Goal: Find specific page/section: Find specific page/section

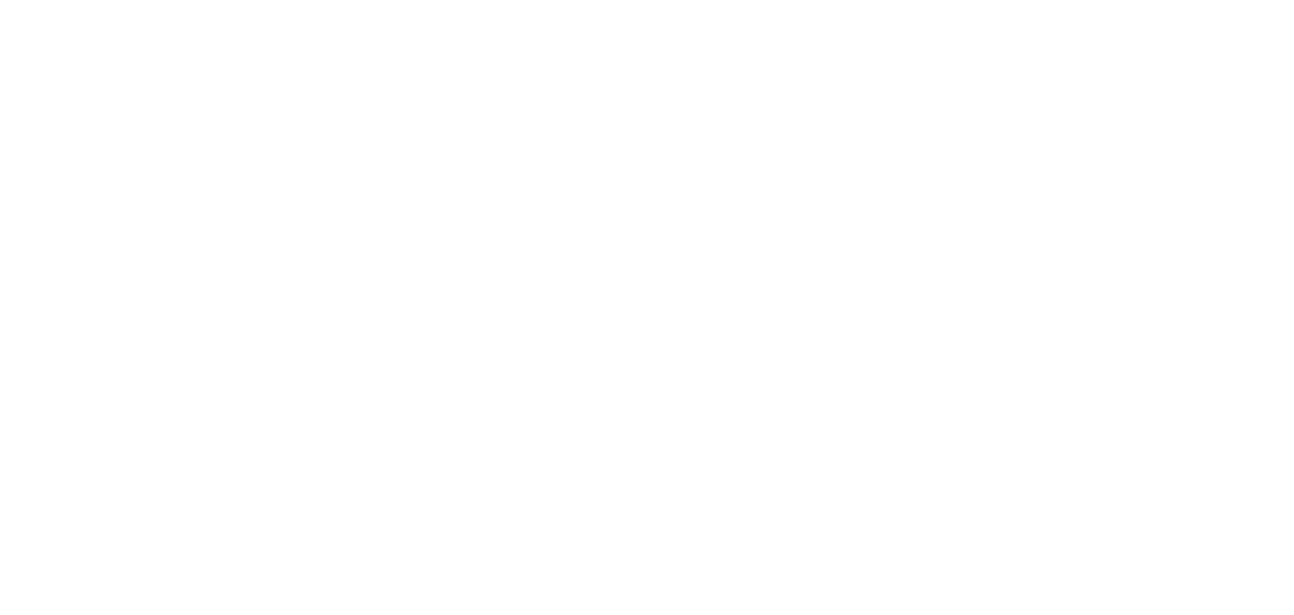
select select "Song"
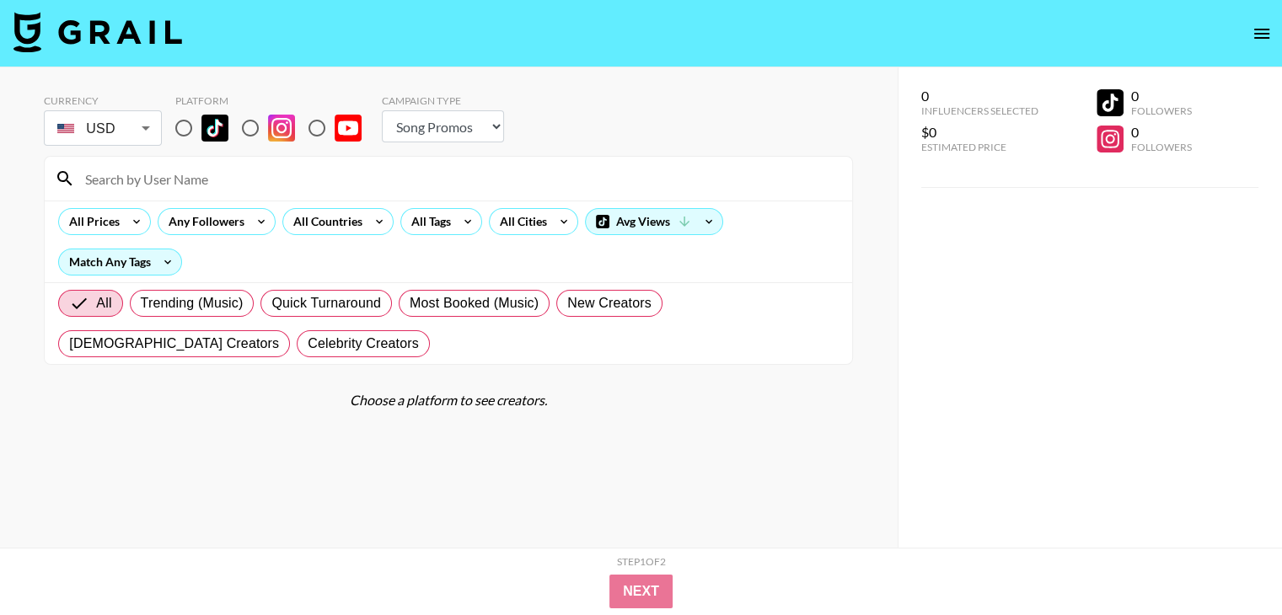
click at [177, 126] on input "radio" at bounding box center [183, 127] width 35 height 35
radio input "true"
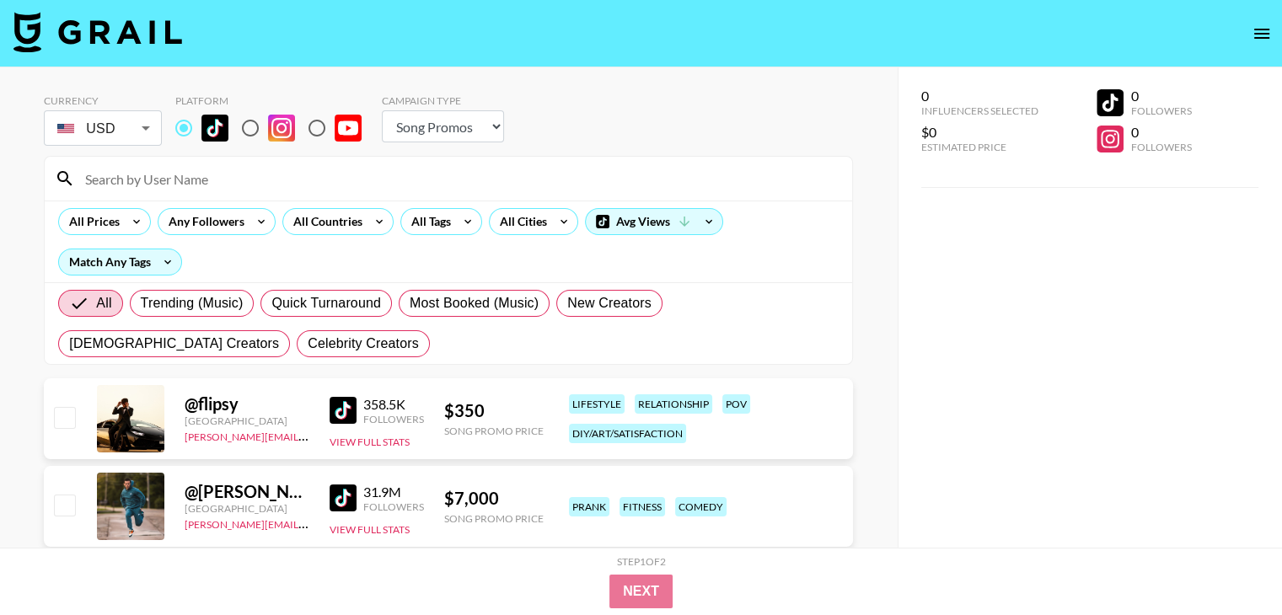
click at [185, 178] on input at bounding box center [458, 178] width 767 height 27
paste input "xowieundercover"
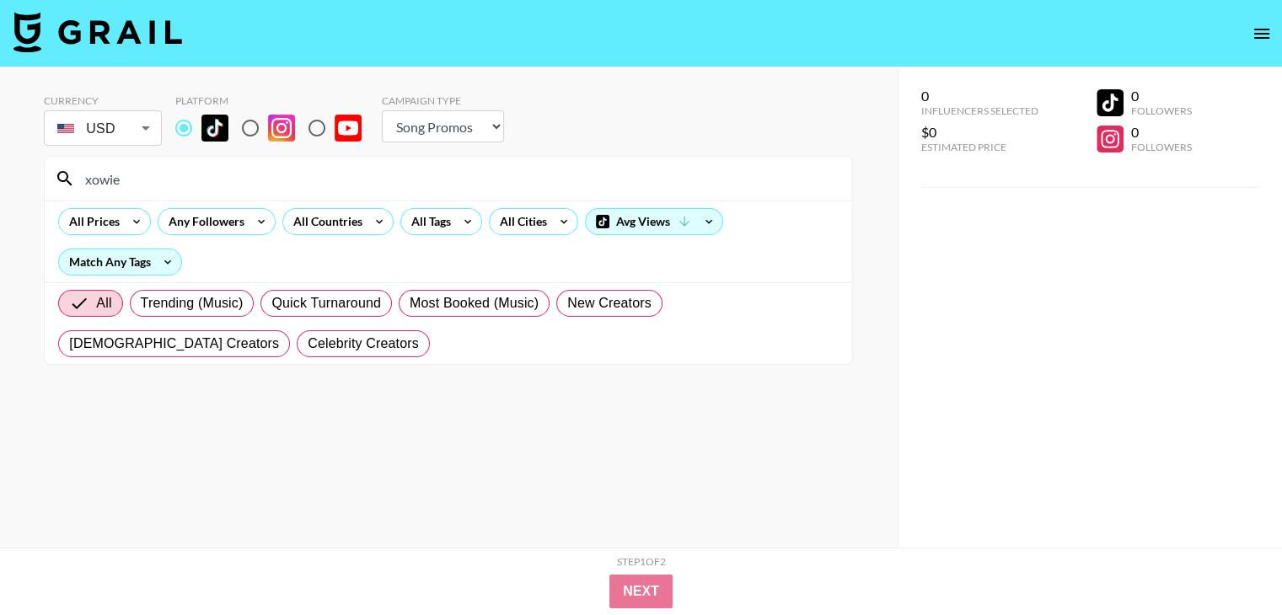
type input "xowie"
click at [165, 180] on input "xowie" at bounding box center [458, 178] width 767 height 27
click at [519, 226] on div "All Cities" at bounding box center [520, 221] width 61 height 25
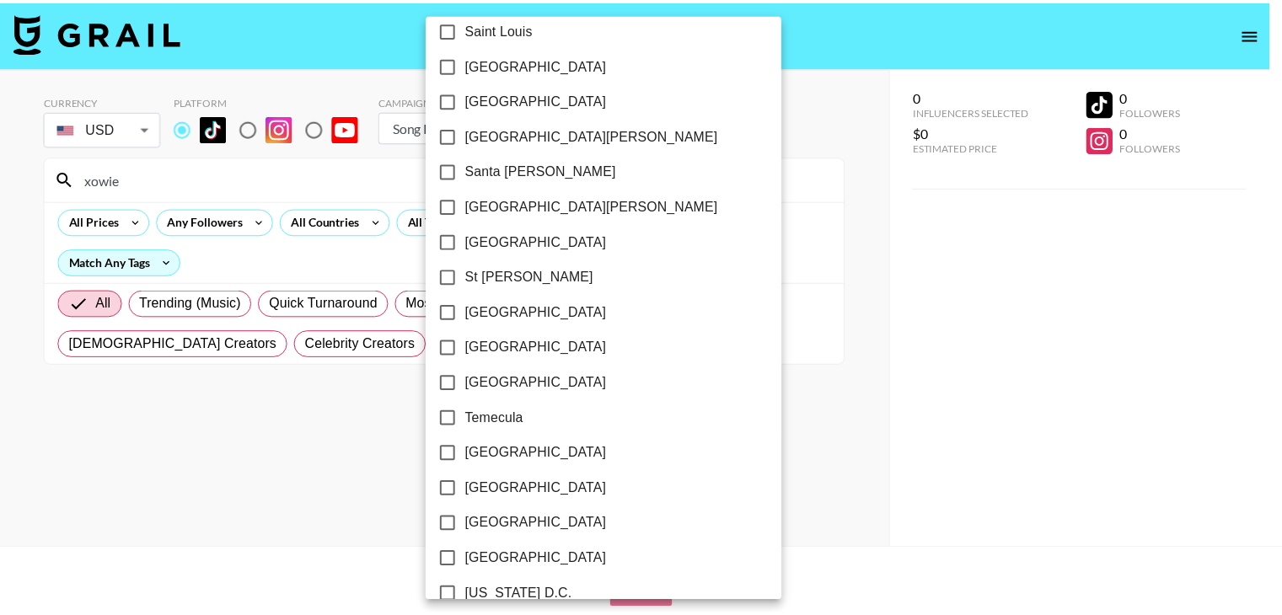
scroll to position [2447, 0]
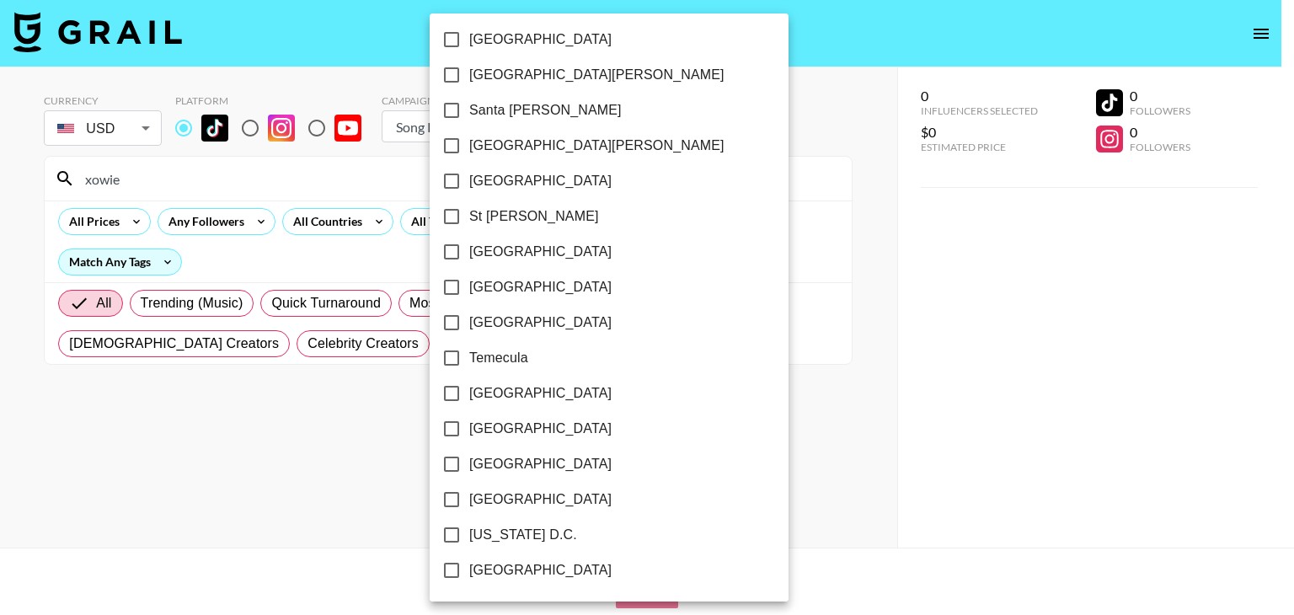
click at [491, 530] on span "[US_STATE] D.C." at bounding box center [523, 535] width 108 height 20
click at [469, 530] on input "[US_STATE] D.C." at bounding box center [451, 534] width 35 height 35
checkbox input "true"
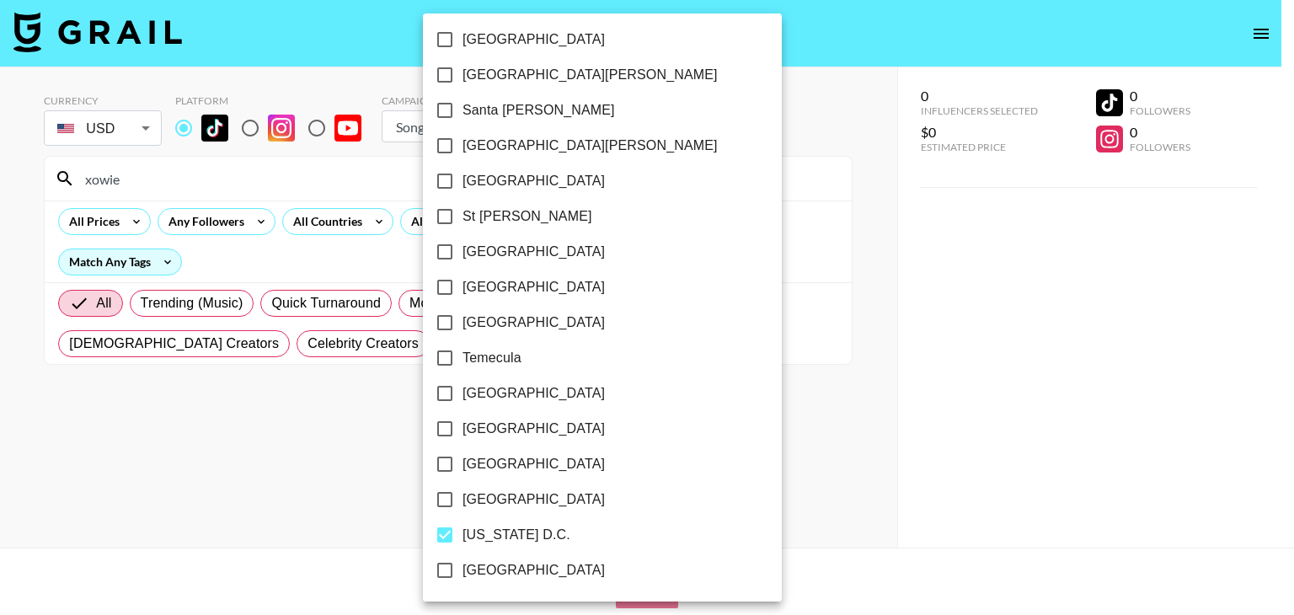
click at [0, 327] on div at bounding box center [647, 307] width 1294 height 615
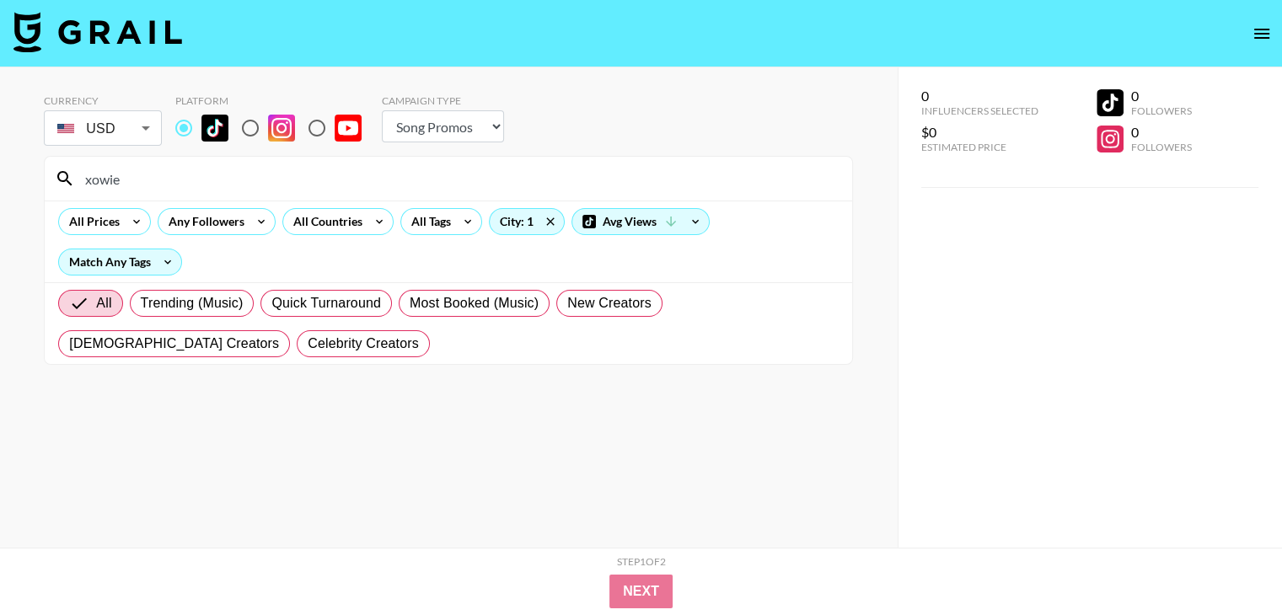
click at [150, 176] on input "xowie" at bounding box center [458, 178] width 767 height 27
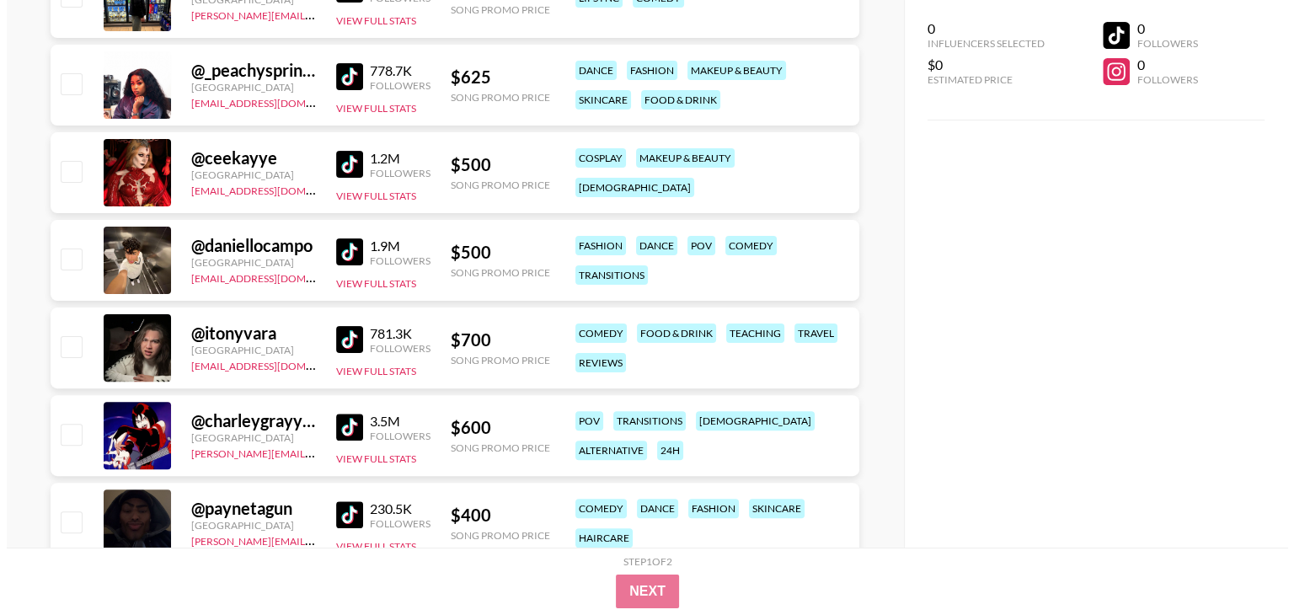
scroll to position [0, 0]
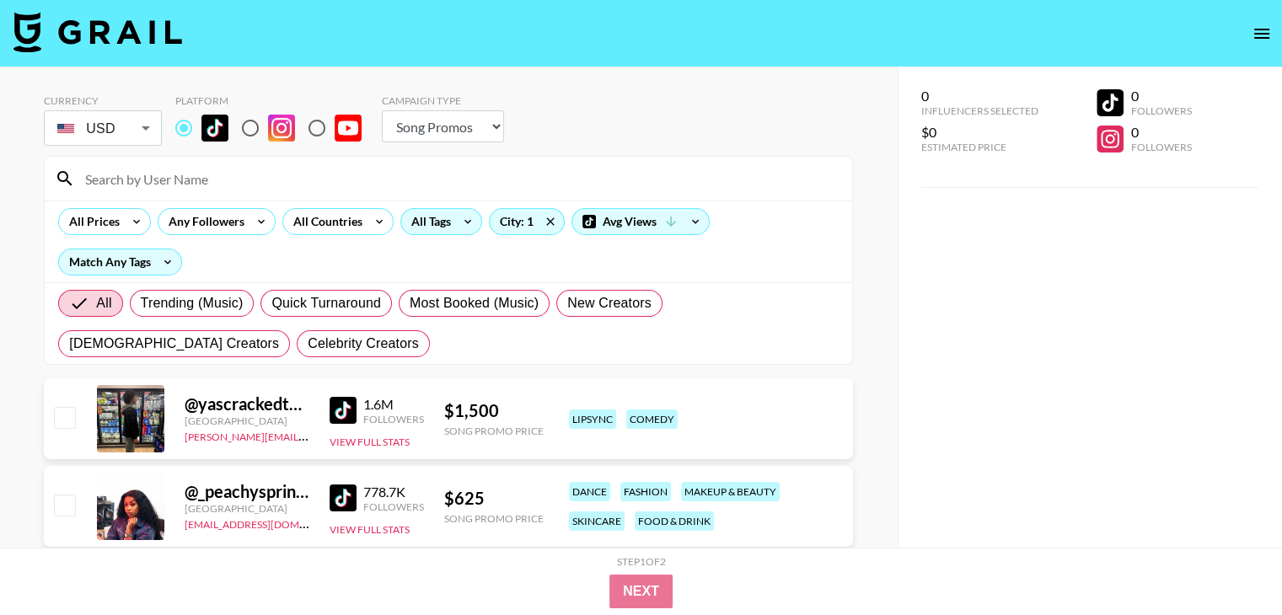
click at [414, 220] on div "All Tags" at bounding box center [427, 221] width 53 height 25
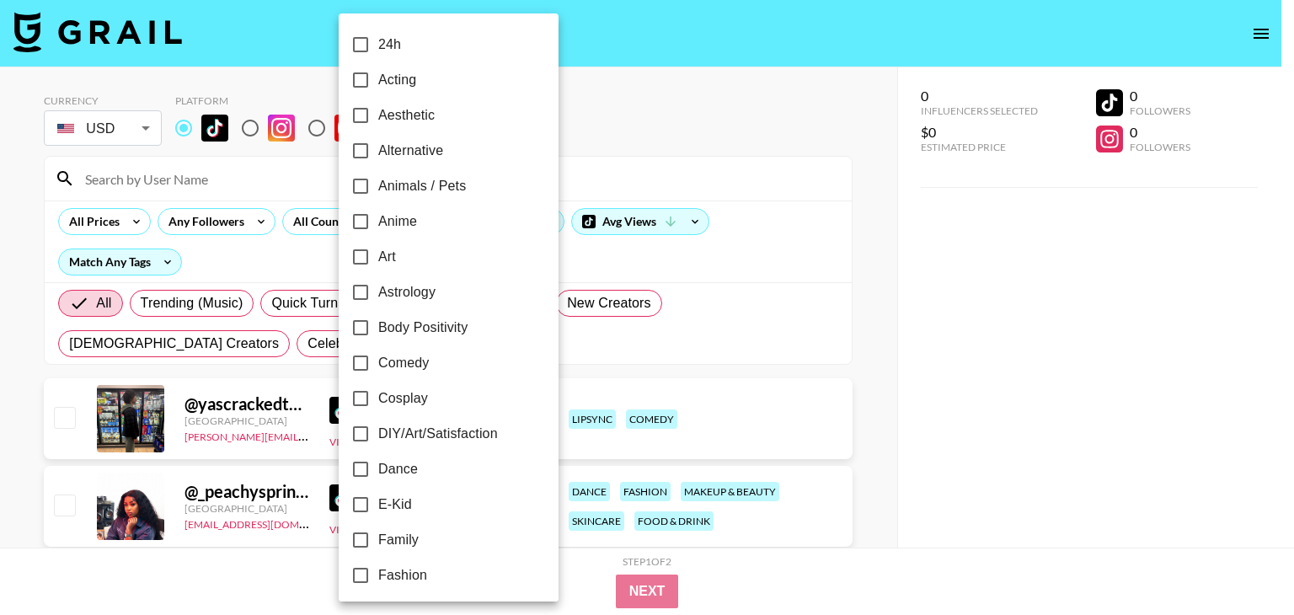
click at [428, 150] on span "Alternative" at bounding box center [410, 151] width 65 height 20
click at [378, 150] on input "Alternative" at bounding box center [360, 150] width 35 height 35
checkbox input "true"
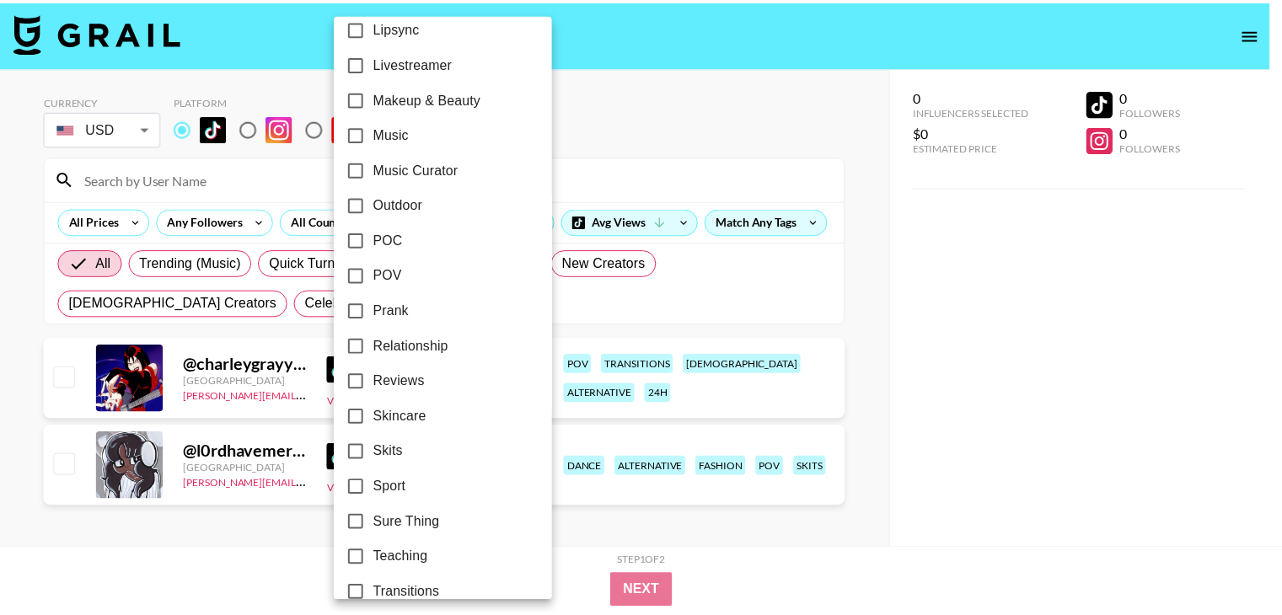
scroll to position [996, 0]
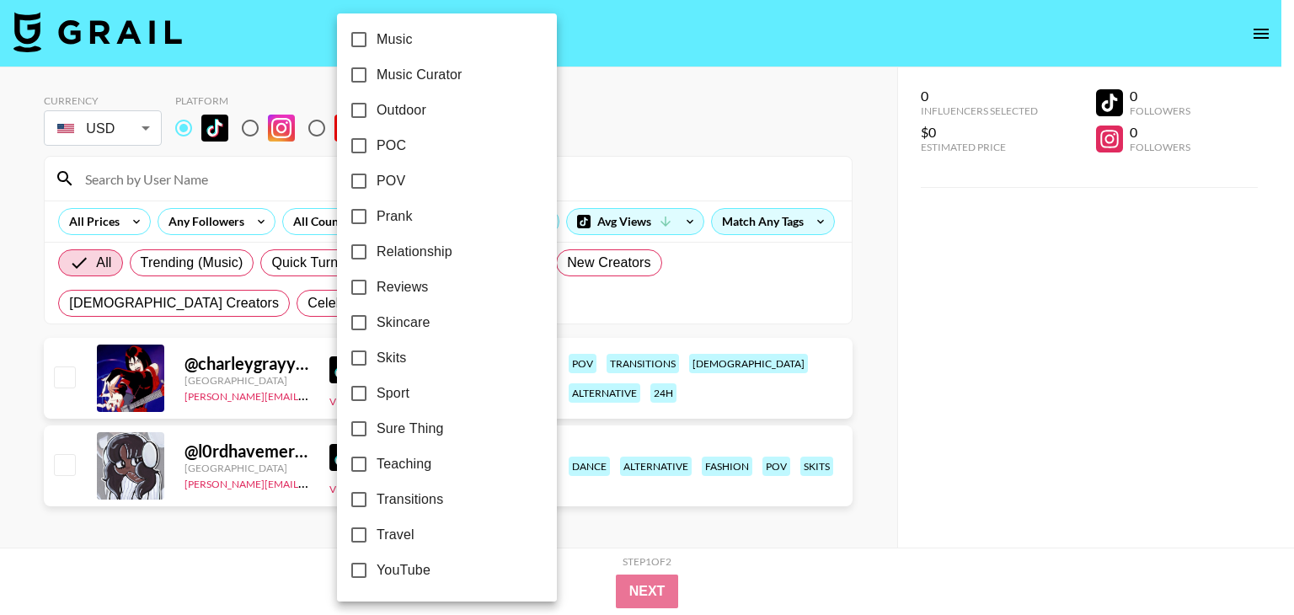
click at [0, 386] on div at bounding box center [647, 307] width 1294 height 615
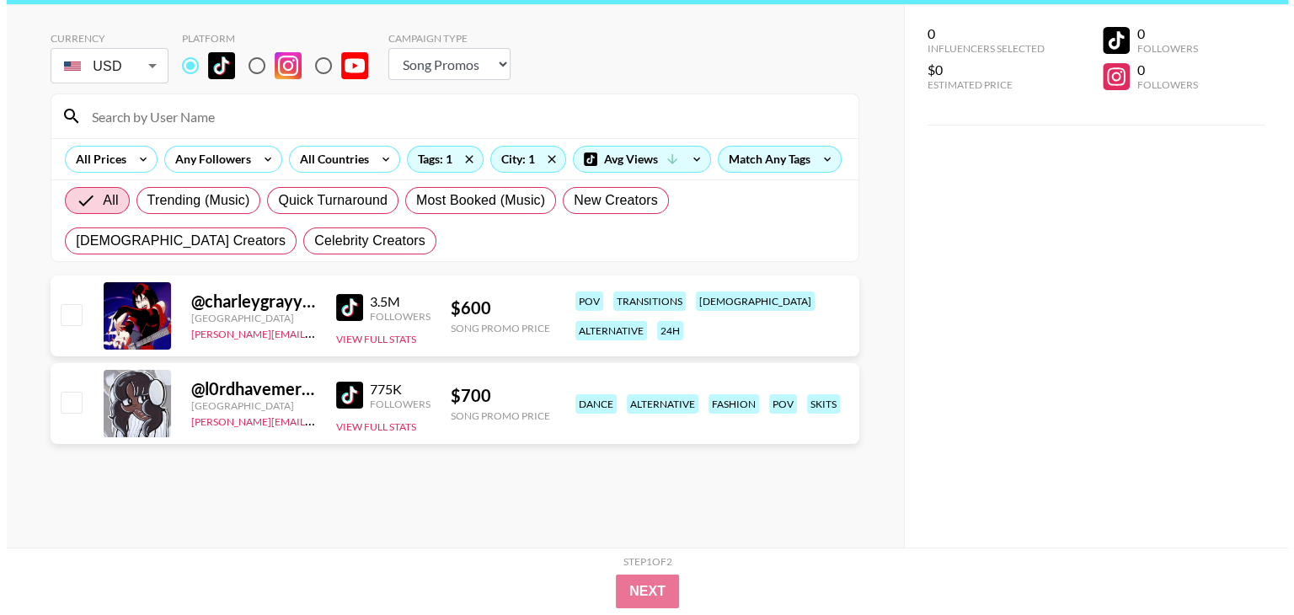
scroll to position [44, 0]
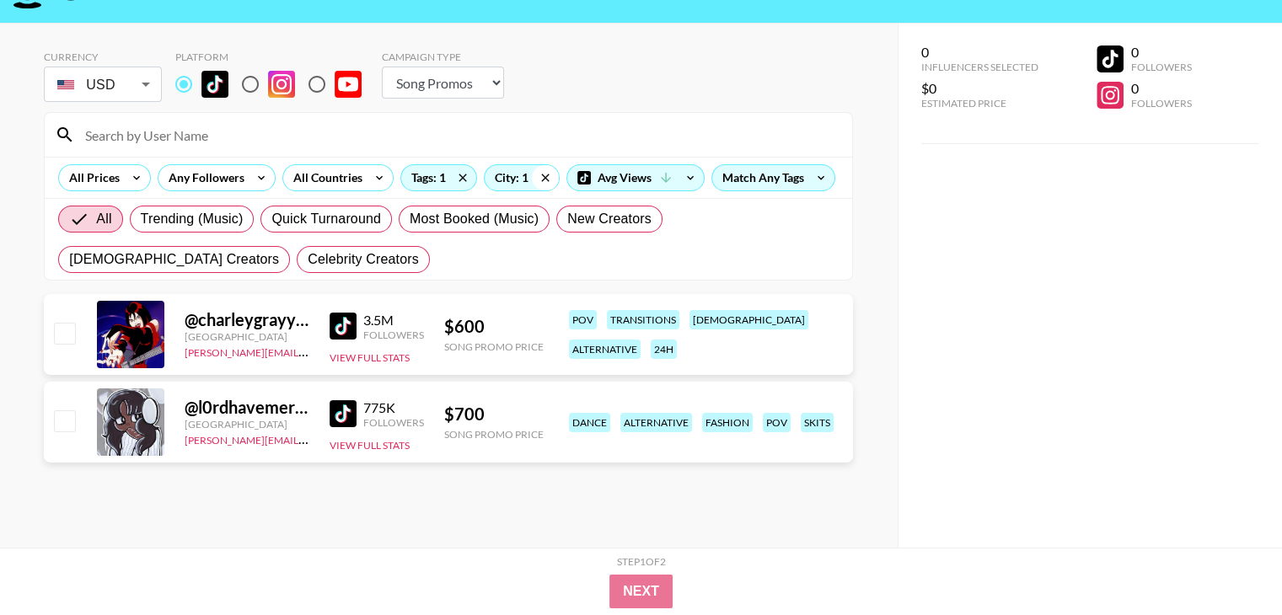
click at [539, 178] on icon at bounding box center [545, 177] width 27 height 25
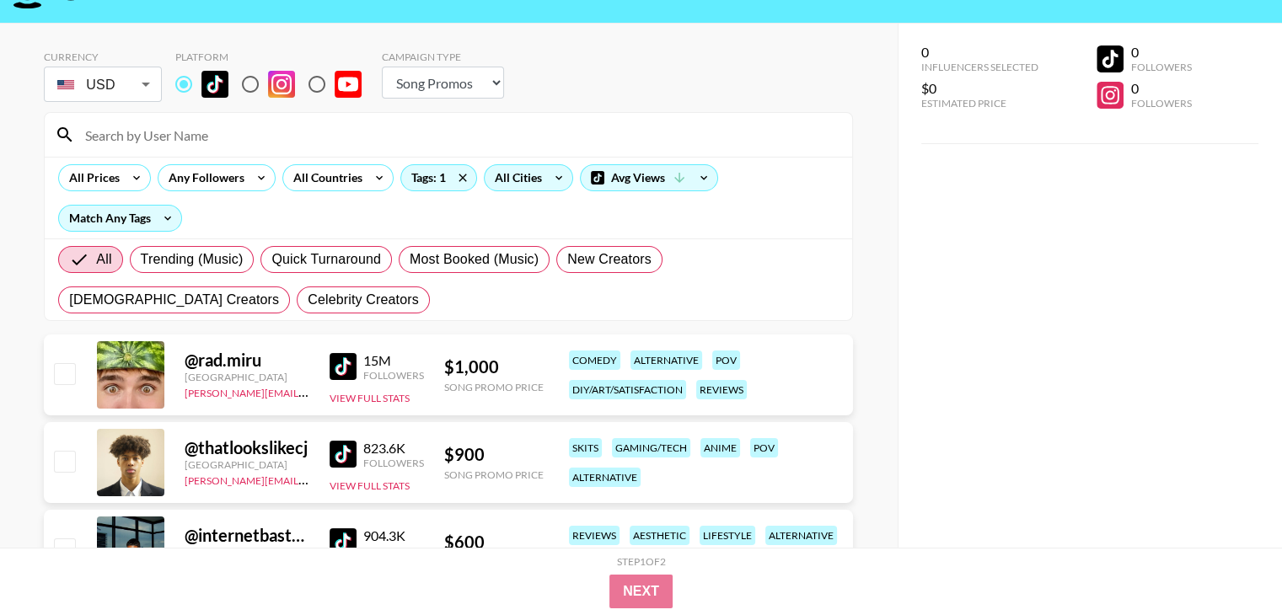
click at [517, 179] on div "All Cities" at bounding box center [515, 177] width 61 height 25
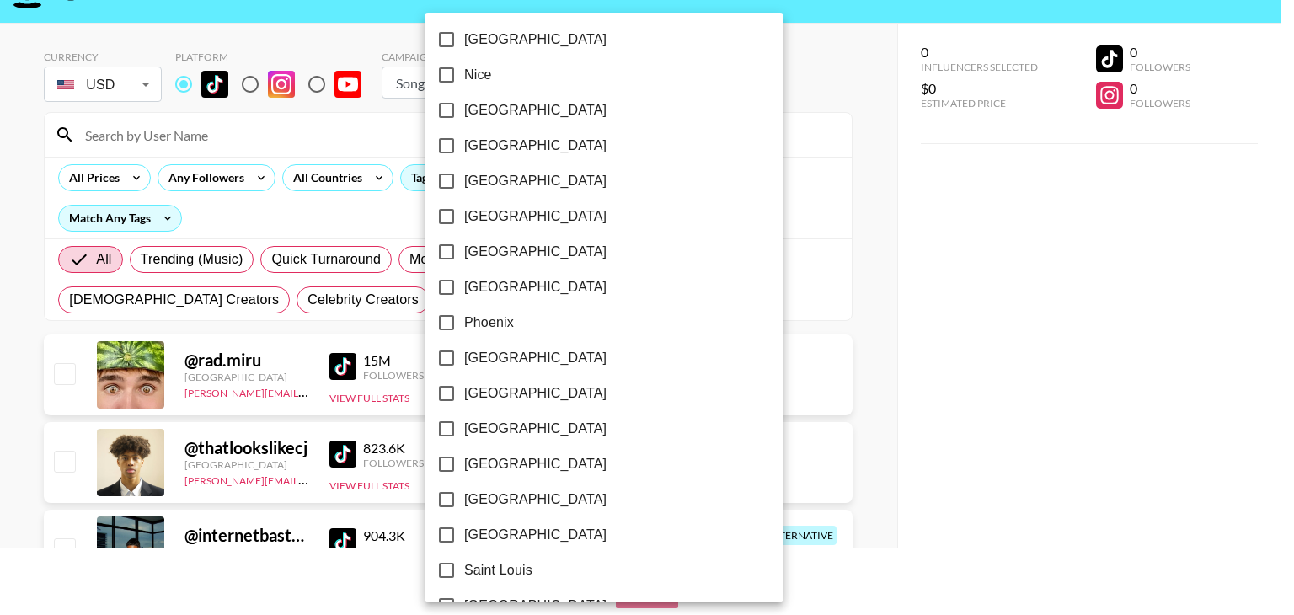
scroll to position [1825, 0]
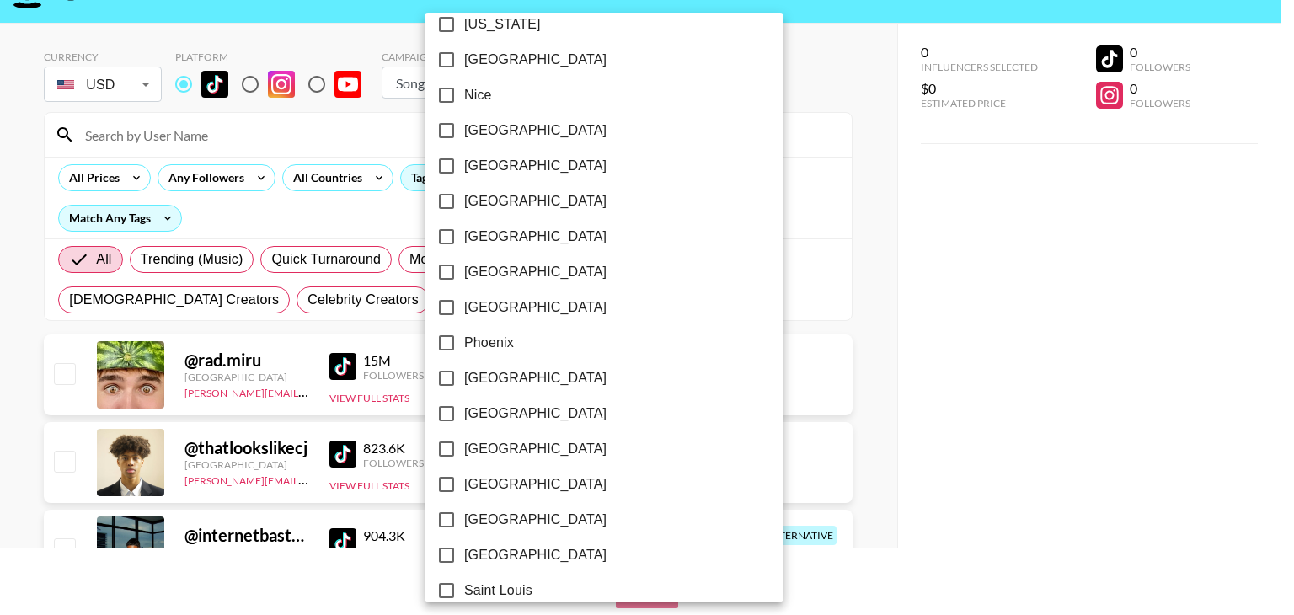
drag, startPoint x: 627, startPoint y: 425, endPoint x: 624, endPoint y: 439, distance: 14.5
click at [624, 439] on div "[GEOGRAPHIC_DATA] [GEOGRAPHIC_DATA] [GEOGRAPHIC_DATA] [GEOGRAPHIC_DATA] [GEOGRA…" at bounding box center [647, 307] width 1294 height 615
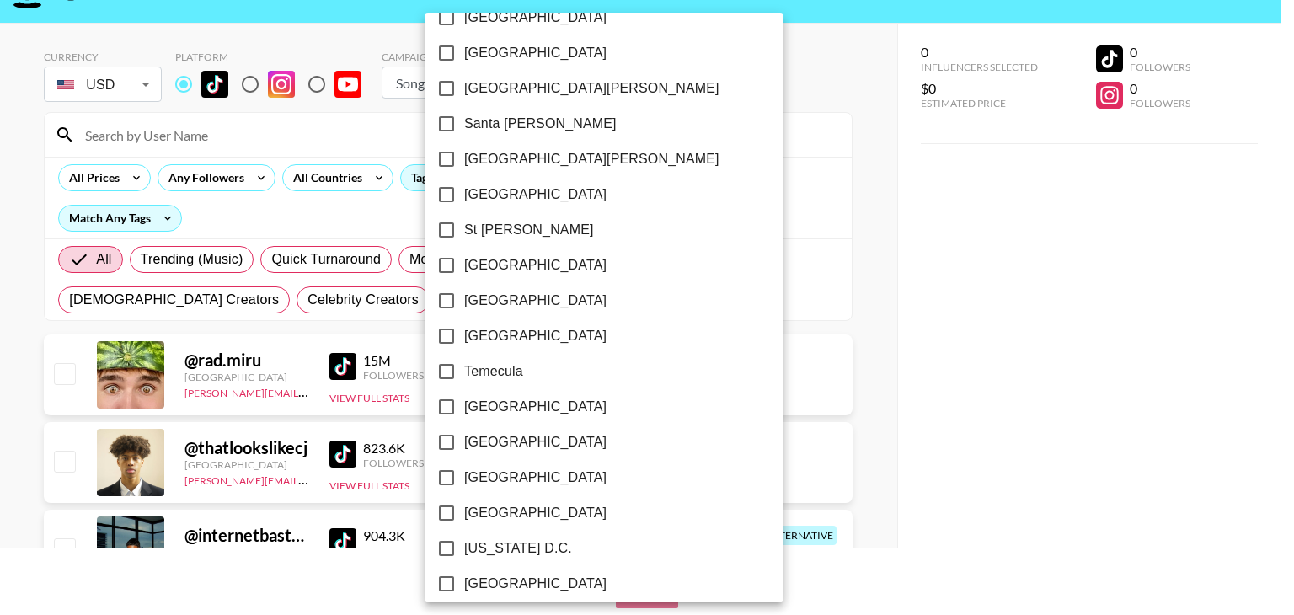
scroll to position [2447, 0]
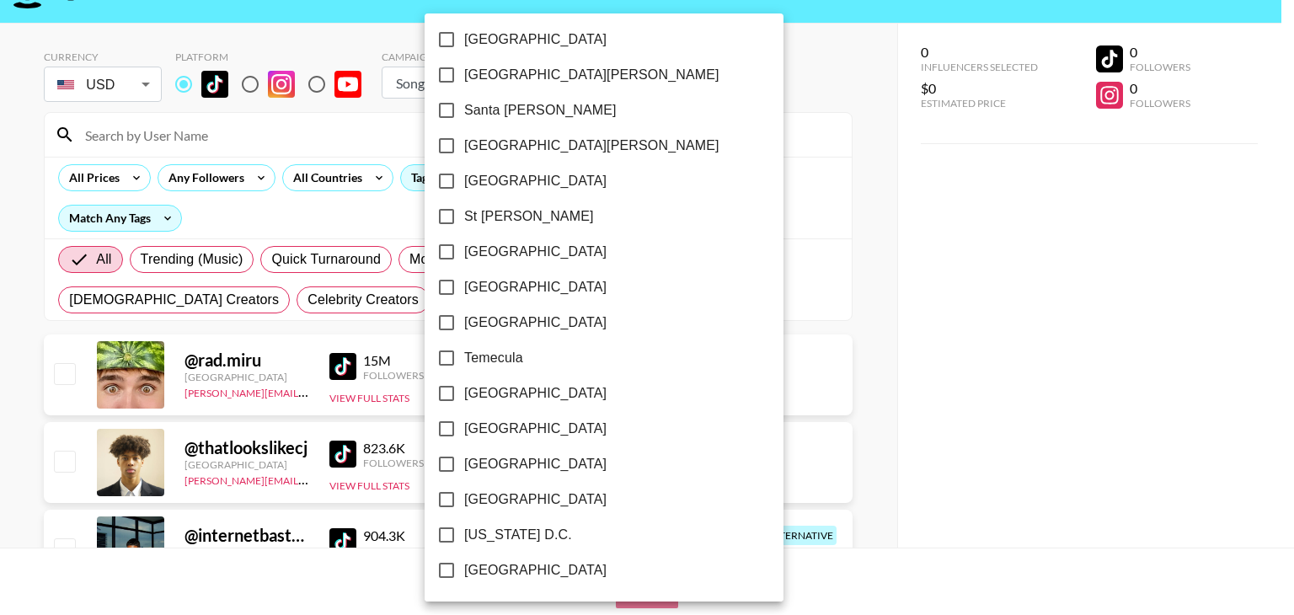
click at [495, 324] on span "[GEOGRAPHIC_DATA]" at bounding box center [535, 323] width 142 height 20
click at [464, 324] on input "[GEOGRAPHIC_DATA]" at bounding box center [446, 322] width 35 height 35
checkbox input "true"
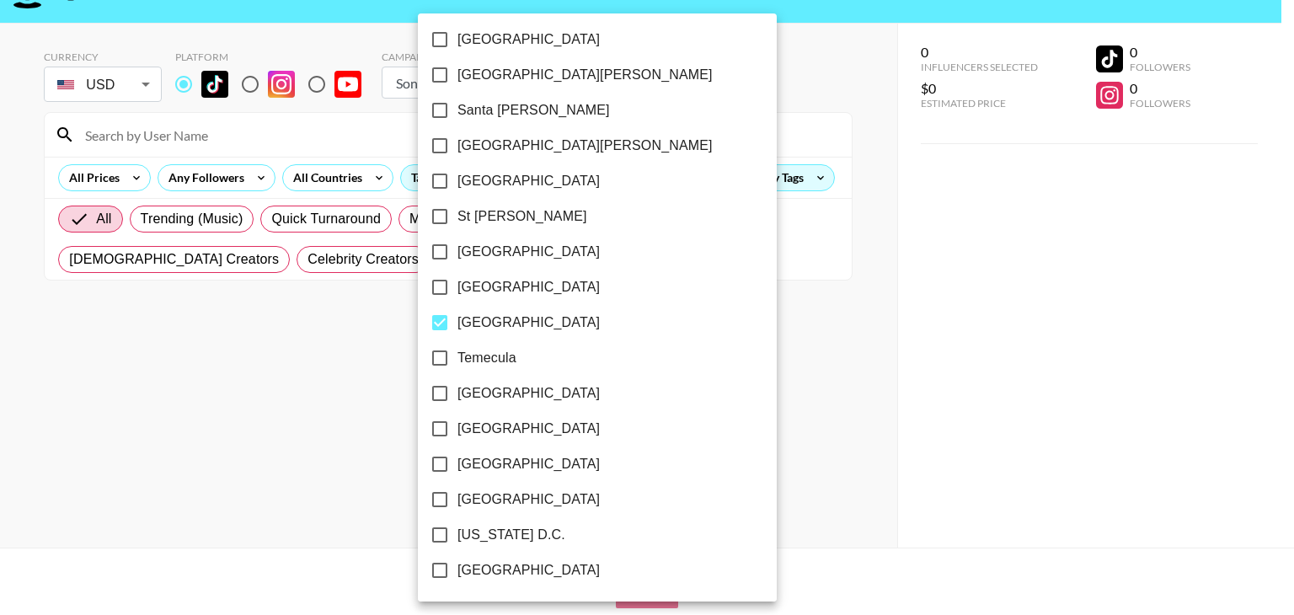
click at [0, 349] on div at bounding box center [647, 307] width 1294 height 615
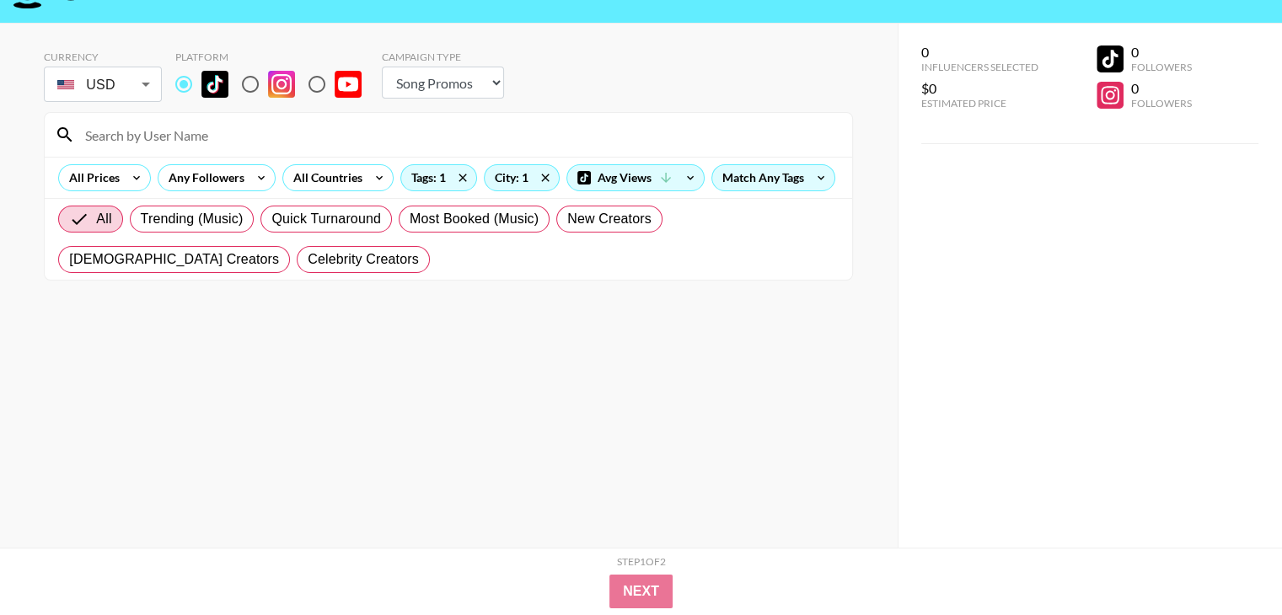
click at [169, 133] on input at bounding box center [458, 134] width 767 height 27
click at [512, 185] on div "City: 1" at bounding box center [522, 177] width 74 height 25
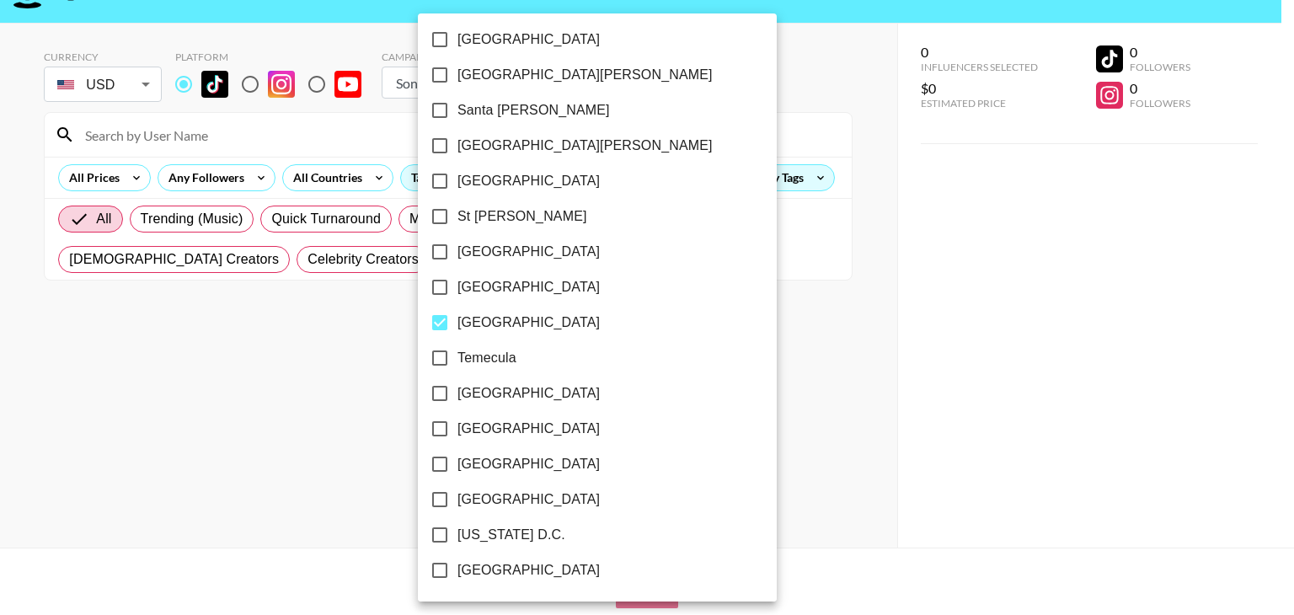
click at [967, 363] on div at bounding box center [647, 307] width 1294 height 615
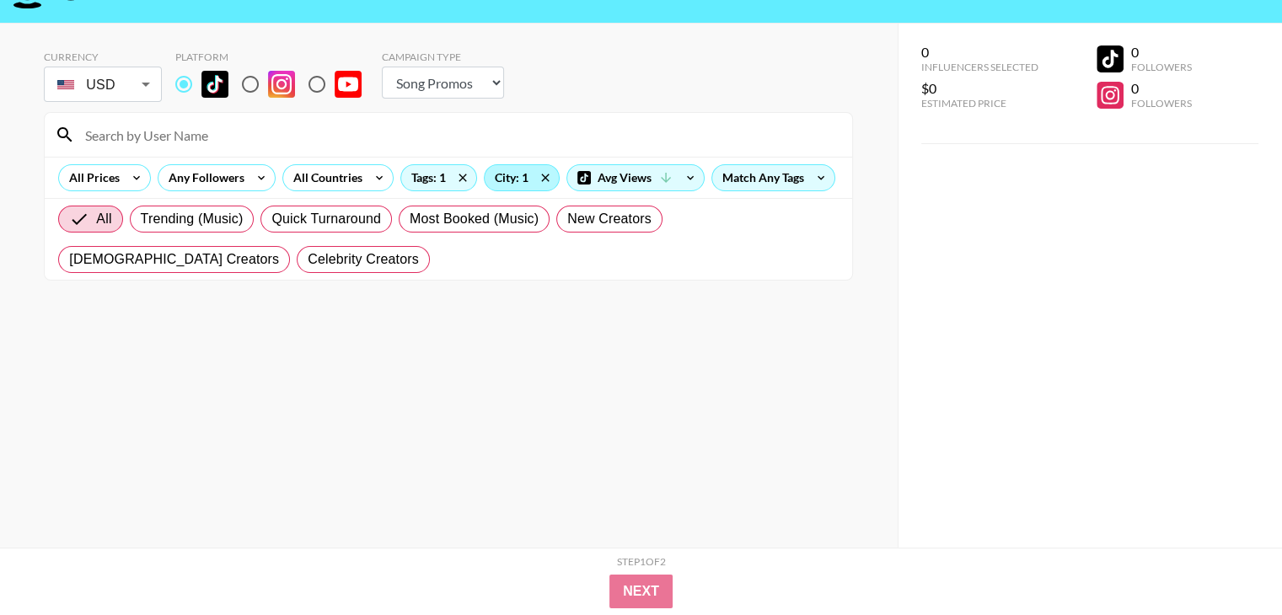
click at [515, 180] on div "City: 1" at bounding box center [522, 177] width 74 height 25
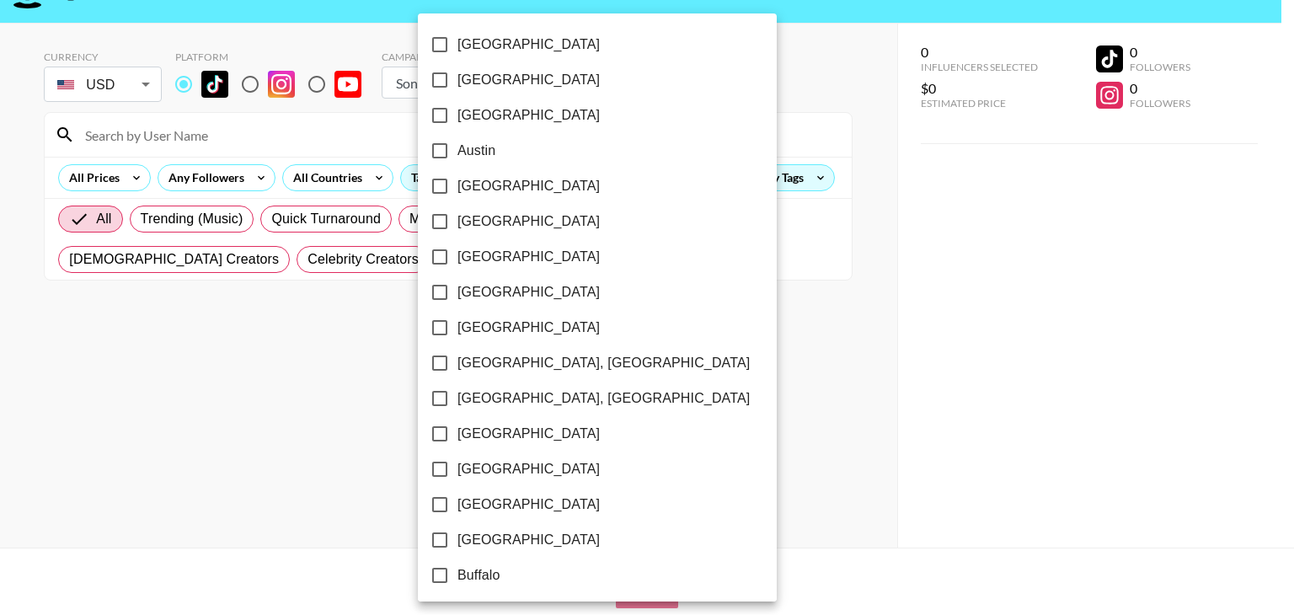
click at [1025, 241] on div at bounding box center [647, 307] width 1294 height 615
